Goal: Transaction & Acquisition: Purchase product/service

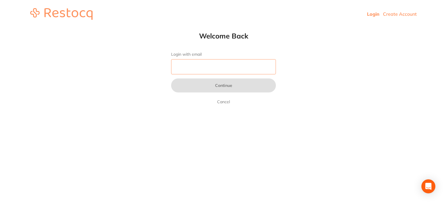
click at [190, 72] on input "Login with email" at bounding box center [223, 66] width 105 height 15
type input "[EMAIL_ADDRESS][DOMAIN_NAME]"
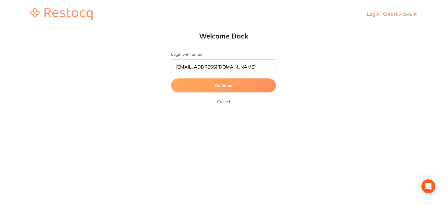
click at [226, 83] on button "Continue" at bounding box center [223, 85] width 105 height 14
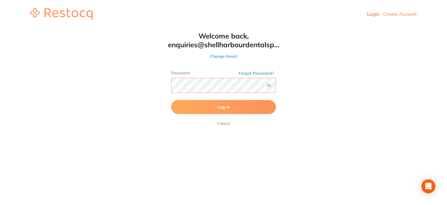
click at [171, 100] on button "Log In" at bounding box center [223, 107] width 105 height 14
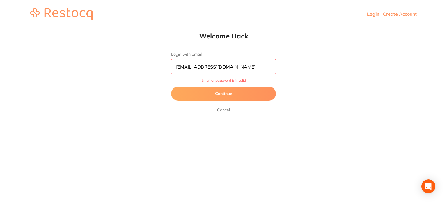
click at [257, 68] on input "[EMAIL_ADDRESS][DOMAIN_NAME]" at bounding box center [223, 66] width 105 height 15
click at [247, 90] on button "Continue" at bounding box center [223, 94] width 105 height 14
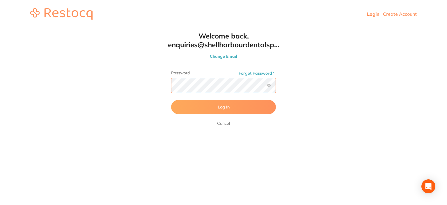
click at [270, 86] on div "Password Forgot Password?" at bounding box center [223, 83] width 105 height 27
click at [269, 86] on label at bounding box center [269, 85] width 5 height 5
click at [276, 87] on input "checkbox" at bounding box center [276, 87] width 0 height 0
click at [105, 28] on html "Login Create Account Welcome Back Login with email [EMAIL_ADDRESS][DOMAIN_NAME]…" at bounding box center [223, 14] width 447 height 28
click at [171, 100] on button "Log In" at bounding box center [223, 107] width 105 height 14
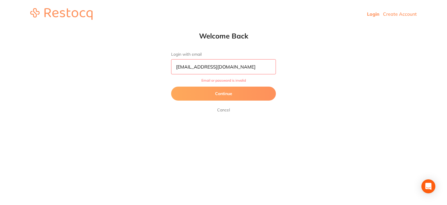
click at [220, 91] on button "Continue" at bounding box center [223, 94] width 105 height 14
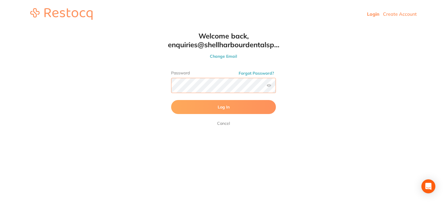
click at [113, 28] on html "Login Create Account Welcome Back Login with email [EMAIL_ADDRESS][DOMAIN_NAME]…" at bounding box center [223, 14] width 447 height 28
click at [171, 100] on button "Log In" at bounding box center [223, 107] width 105 height 14
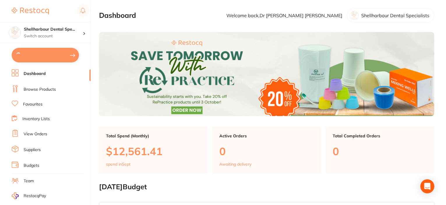
type input "6"
click at [41, 87] on link "Browse Products" at bounding box center [40, 89] width 32 height 6
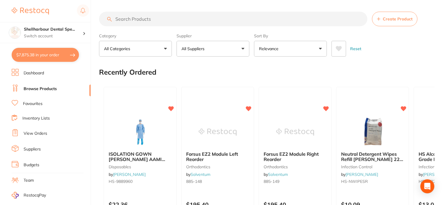
click at [151, 21] on input "search" at bounding box center [233, 19] width 268 height 15
type input "drapes"
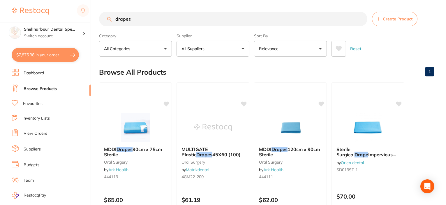
click at [339, 47] on icon at bounding box center [339, 48] width 6 height 5
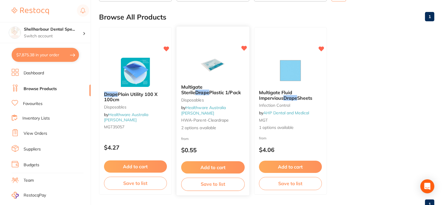
scroll to position [58, 0]
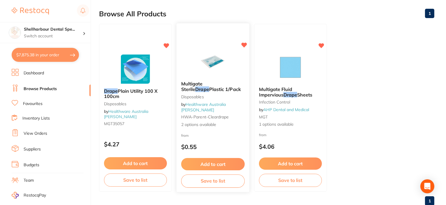
click at [215, 164] on button "Add to cart" at bounding box center [212, 164] width 63 height 13
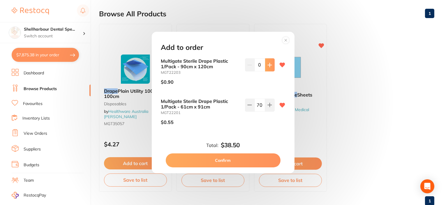
click at [269, 68] on button at bounding box center [270, 64] width 10 height 13
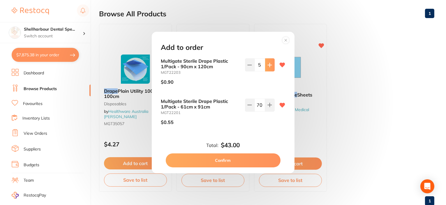
click at [269, 68] on button at bounding box center [270, 64] width 10 height 13
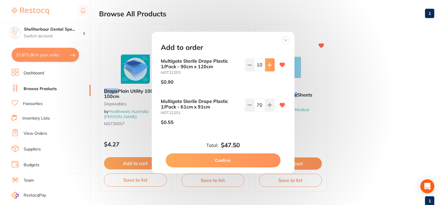
click at [269, 68] on button at bounding box center [270, 64] width 10 height 13
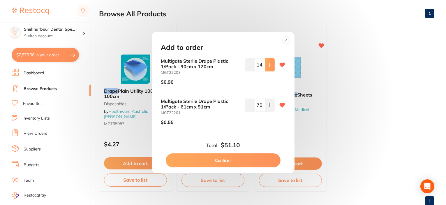
type input "15"
click at [237, 159] on button "Confirm" at bounding box center [223, 160] width 115 height 14
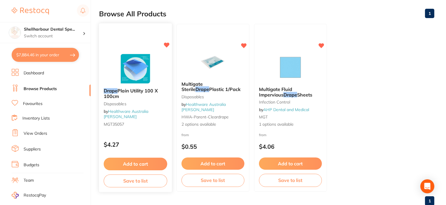
click at [139, 162] on button "Add to cart" at bounding box center [135, 164] width 63 height 13
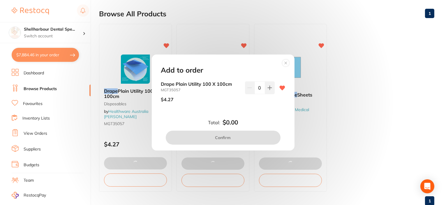
click at [284, 62] on circle at bounding box center [285, 62] width 7 height 7
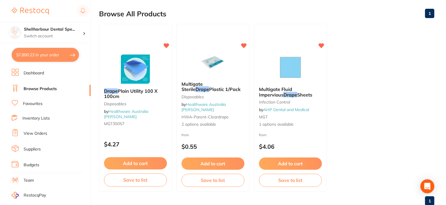
click at [51, 57] on button "$7,890.23 in your order" at bounding box center [45, 55] width 67 height 14
checkbox input "true"
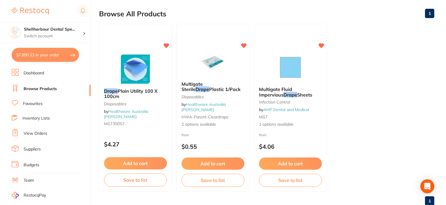
checkbox input "true"
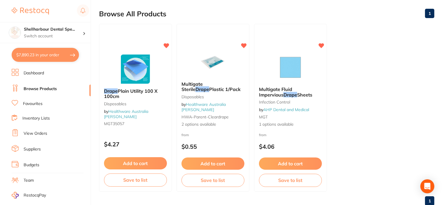
checkbox input "true"
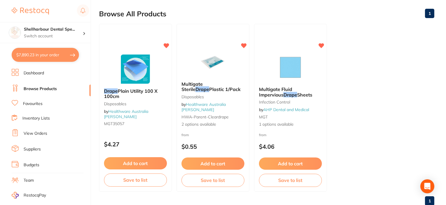
checkbox input "true"
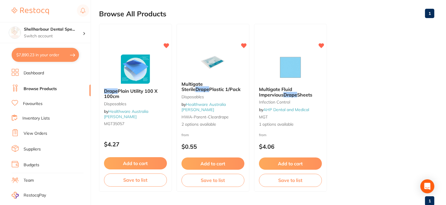
checkbox input "true"
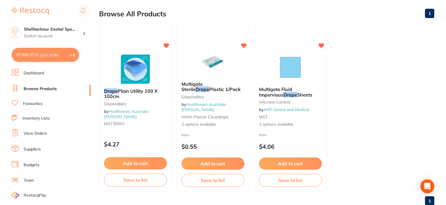
checkbox input "true"
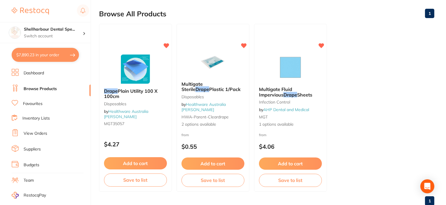
checkbox input "true"
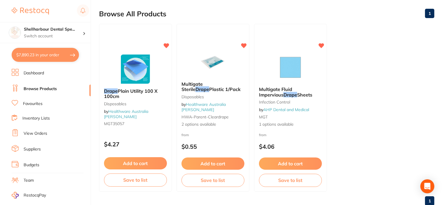
checkbox input "true"
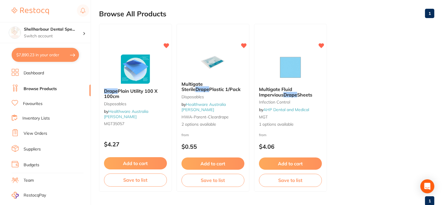
checkbox input "true"
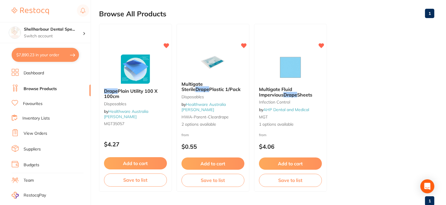
checkbox input "true"
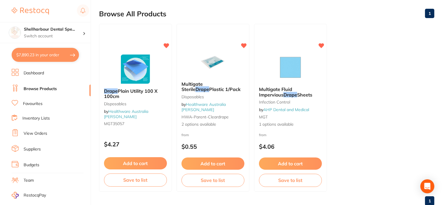
checkbox input "true"
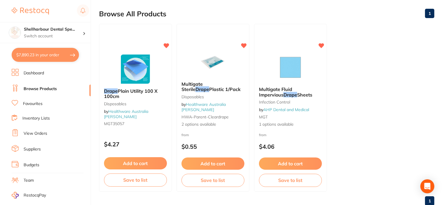
checkbox input "true"
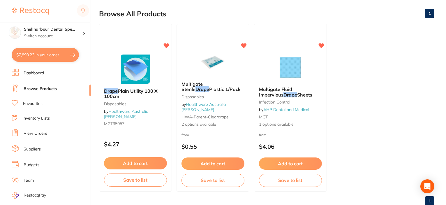
checkbox input "true"
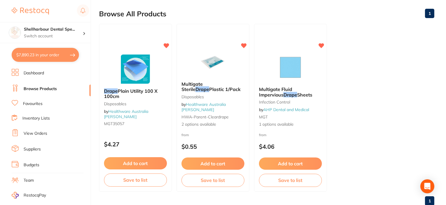
checkbox input "true"
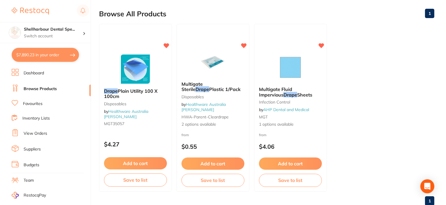
checkbox input "true"
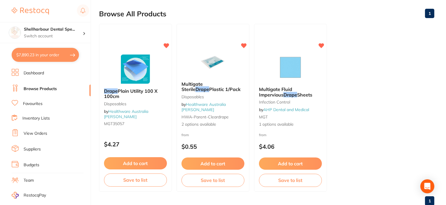
checkbox input "true"
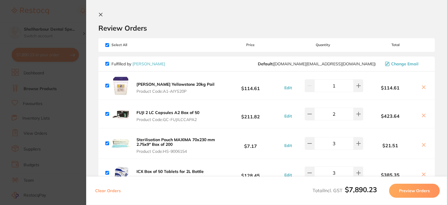
click at [108, 63] on input "checkbox" at bounding box center [107, 64] width 4 height 4
checkbox input "false"
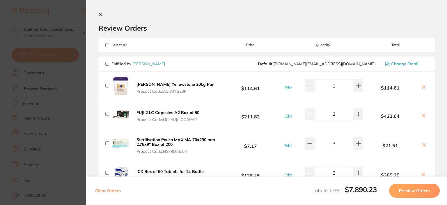
checkbox input "false"
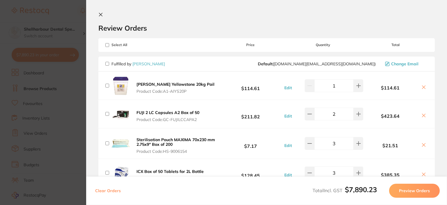
checkbox input "false"
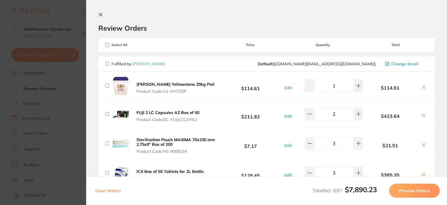
checkbox input "false"
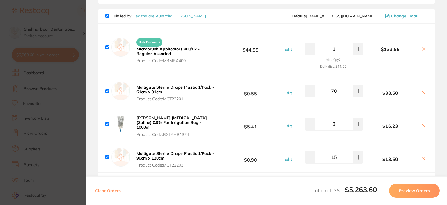
scroll to position [524, 0]
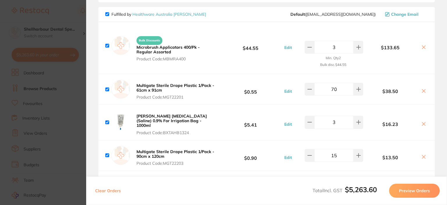
click at [108, 14] on input "checkbox" at bounding box center [107, 14] width 4 height 4
checkbox input "false"
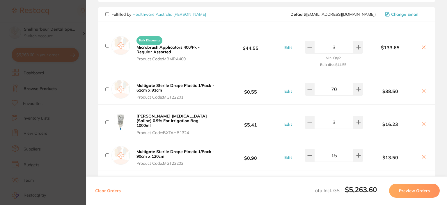
checkbox input "false"
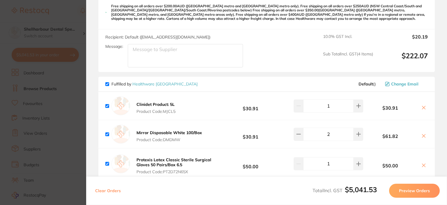
click at [108, 82] on input "checkbox" at bounding box center [107, 84] width 4 height 4
checkbox input "false"
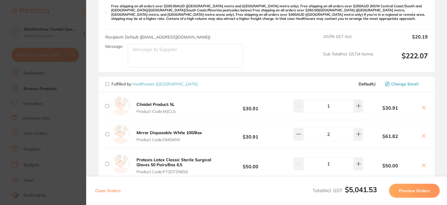
checkbox input "false"
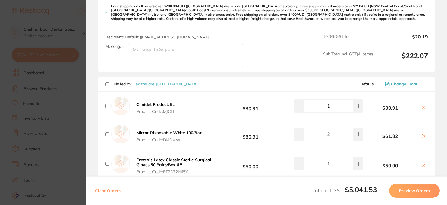
checkbox input "false"
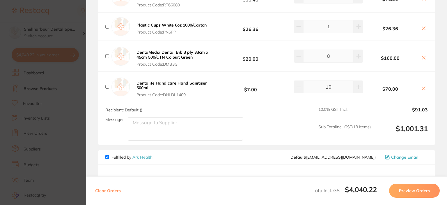
scroll to position [1223, 0]
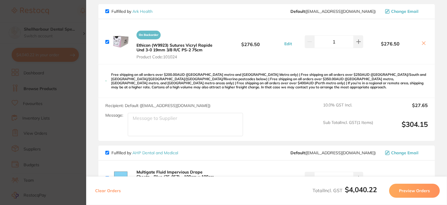
drag, startPoint x: 107, startPoint y: 8, endPoint x: 108, endPoint y: 56, distance: 47.8
click at [107, 9] on input "checkbox" at bounding box center [107, 11] width 4 height 4
checkbox input "false"
click at [107, 151] on input "checkbox" at bounding box center [107, 153] width 4 height 4
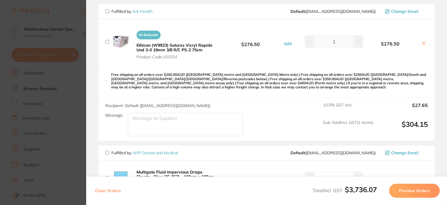
checkbox input "false"
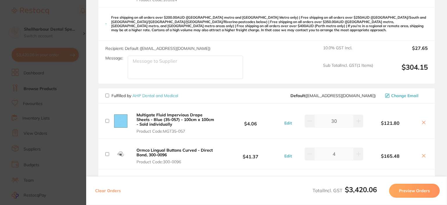
scroll to position [1427, 0]
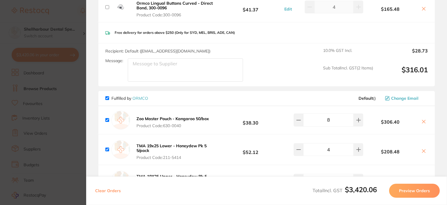
click at [109, 96] on input "checkbox" at bounding box center [107, 98] width 4 height 4
checkbox input "false"
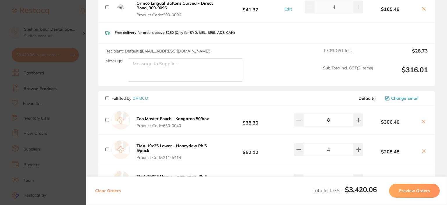
checkbox input "false"
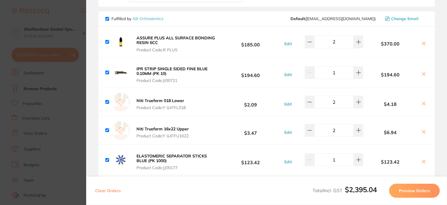
scroll to position [1660, 0]
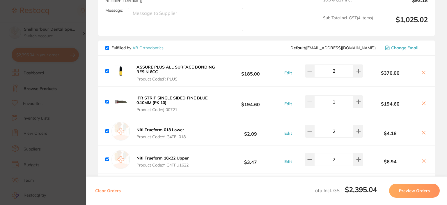
click at [107, 46] on input "checkbox" at bounding box center [107, 48] width 4 height 4
checkbox input "false"
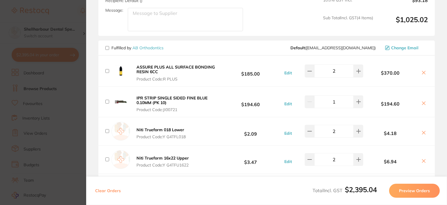
checkbox input "false"
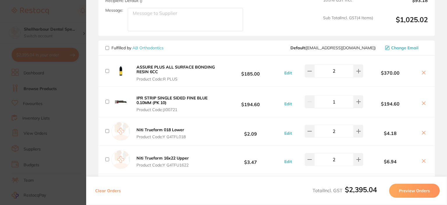
checkbox input "false"
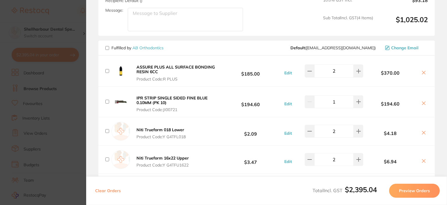
checkbox input "false"
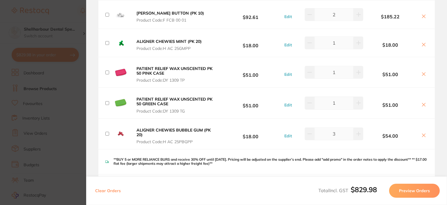
scroll to position [2272, 0]
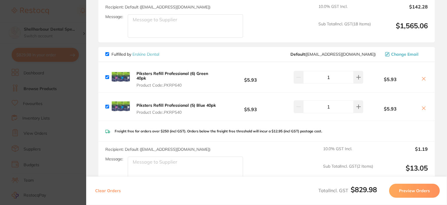
click at [109, 52] on input "checkbox" at bounding box center [107, 54] width 4 height 4
checkbox input "false"
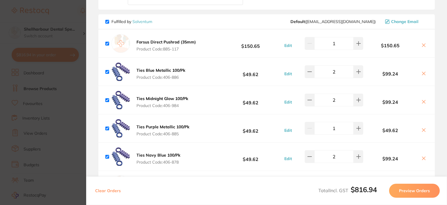
click at [106, 20] on input "checkbox" at bounding box center [107, 22] width 4 height 4
checkbox input "false"
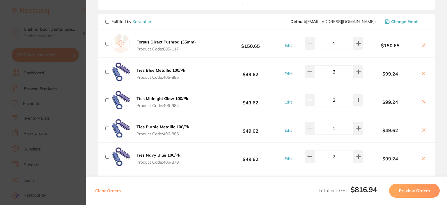
checkbox input "false"
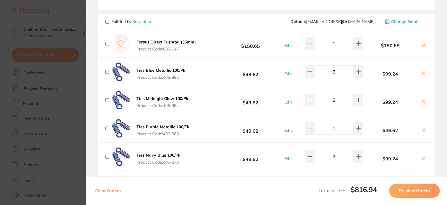
checkbox input "false"
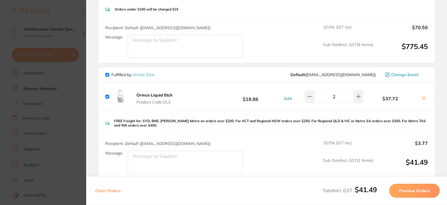
scroll to position [2772, 0]
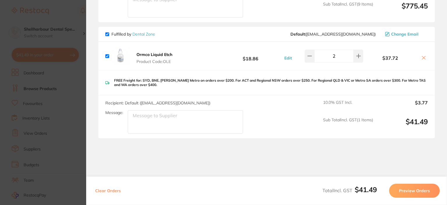
click at [105, 28] on div "Fulfilled by Dental Zone Default ( [EMAIL_ADDRESS][DOMAIN_NAME] ) Change Email" at bounding box center [266, 34] width 337 height 15
click at [105, 32] on input "checkbox" at bounding box center [107, 34] width 4 height 4
checkbox input "false"
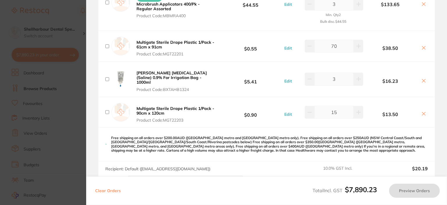
scroll to position [558, 0]
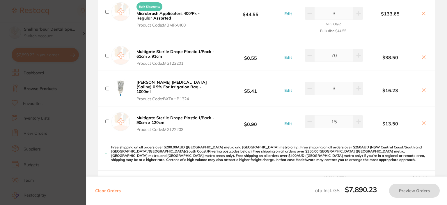
click at [107, 54] on input "checkbox" at bounding box center [107, 56] width 4 height 4
checkbox input "true"
click at [107, 119] on input "checkbox" at bounding box center [107, 121] width 4 height 4
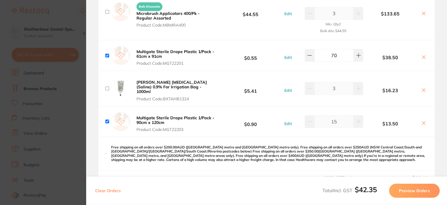
checkbox input "true"
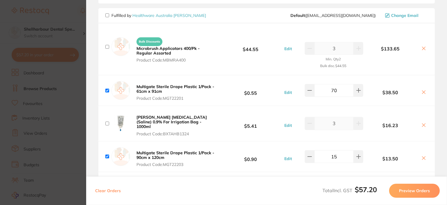
scroll to position [500, 0]
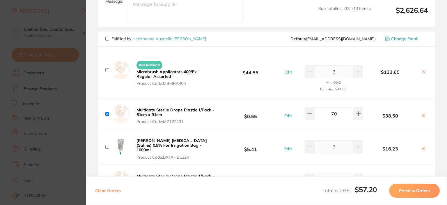
click at [107, 145] on input "checkbox" at bounding box center [107, 147] width 4 height 4
checkbox input "true"
click at [408, 188] on button "Preview Orders" at bounding box center [414, 191] width 51 height 14
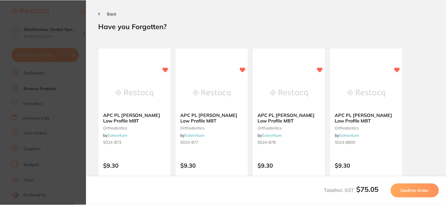
scroll to position [0, 0]
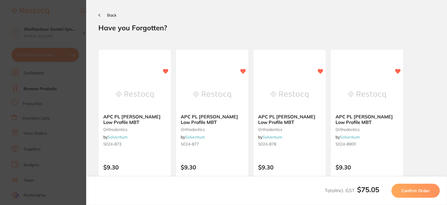
click at [419, 190] on span "Confirm Order" at bounding box center [416, 190] width 29 height 5
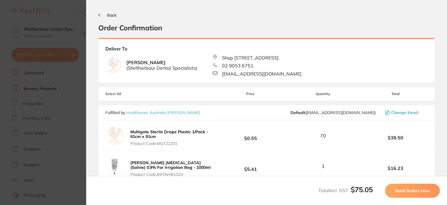
click at [419, 190] on span "Send Orders Now" at bounding box center [412, 190] width 35 height 5
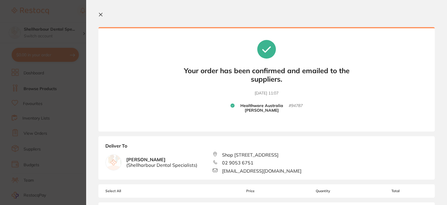
click at [98, 14] on section "Your orders are being processed and we will notify you once we have placed the …" at bounding box center [266, 102] width 361 height 205
drag, startPoint x: 100, startPoint y: 15, endPoint x: 81, endPoint y: 0, distance: 24.3
click at [101, 15] on icon at bounding box center [100, 14] width 5 height 5
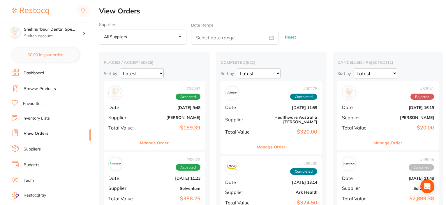
checkbox input "false"
